Goal: Information Seeking & Learning: Learn about a topic

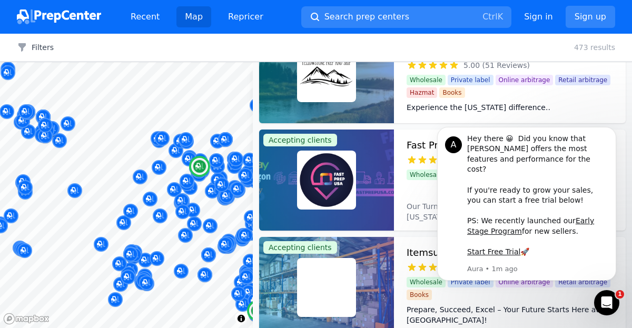
scroll to position [316, 0]
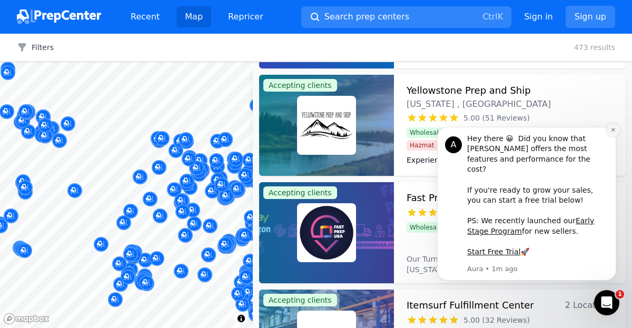
click at [614, 133] on icon "Dismiss notification" at bounding box center [613, 130] width 6 height 6
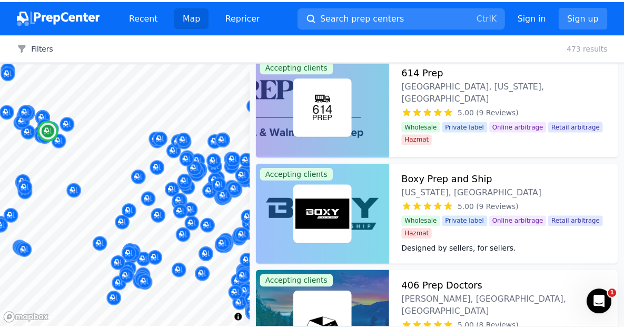
scroll to position [2212, 0]
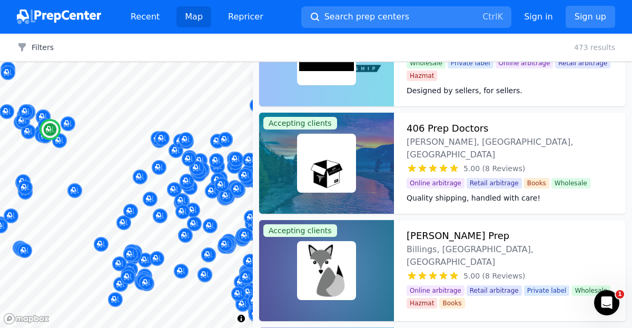
click at [447, 129] on h3 "406 Prep Doctors" at bounding box center [448, 128] width 82 height 15
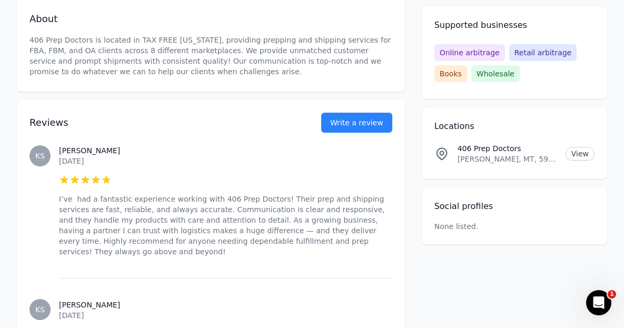
scroll to position [120, 0]
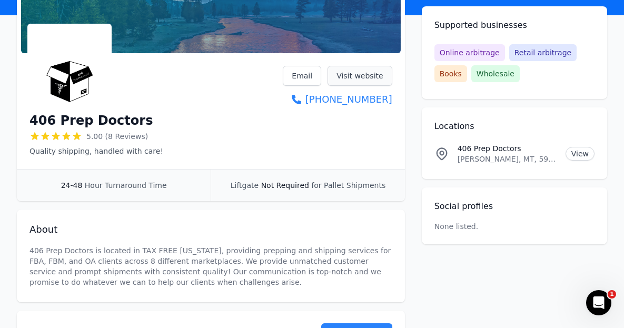
click at [356, 75] on link "Visit website" at bounding box center [360, 76] width 65 height 20
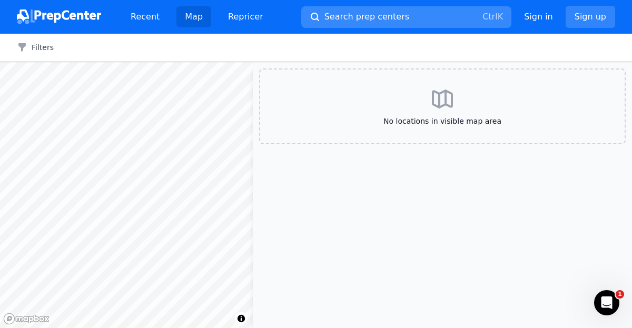
click at [395, 18] on button "Search prep centers Ctrl K" at bounding box center [406, 17] width 210 height 22
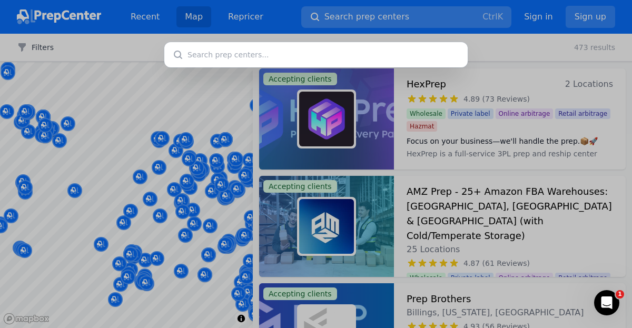
click at [362, 15] on div at bounding box center [316, 164] width 632 height 328
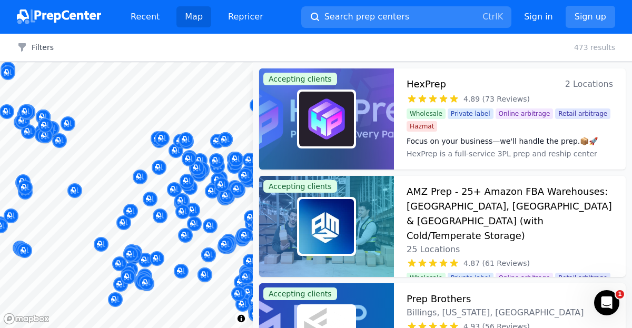
click at [630, 82] on div at bounding box center [316, 164] width 632 height 328
drag, startPoint x: 630, startPoint y: 73, endPoint x: 632, endPoint y: 83, distance: 10.1
click at [632, 83] on div at bounding box center [316, 164] width 632 height 328
drag, startPoint x: 628, startPoint y: 87, endPoint x: 615, endPoint y: 114, distance: 29.7
click at [619, 217] on div at bounding box center [316, 164] width 632 height 328
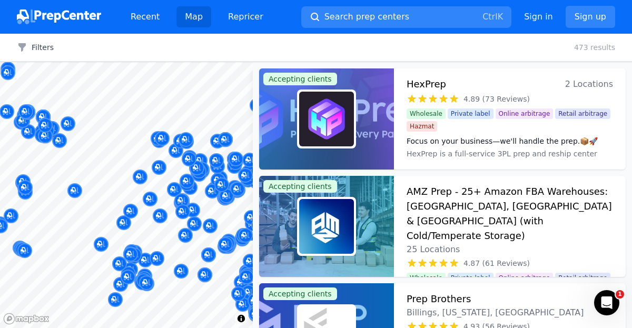
click at [629, 103] on div at bounding box center [316, 164] width 632 height 328
drag, startPoint x: 626, startPoint y: 78, endPoint x: 626, endPoint y: 87, distance: 8.4
click at [626, 87] on div at bounding box center [316, 164] width 632 height 328
click at [130, 19] on link "Recent" at bounding box center [145, 16] width 46 height 21
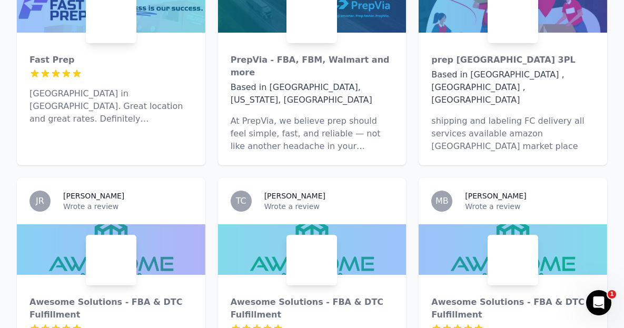
scroll to position [685, 0]
